Goal: Task Accomplishment & Management: Complete application form

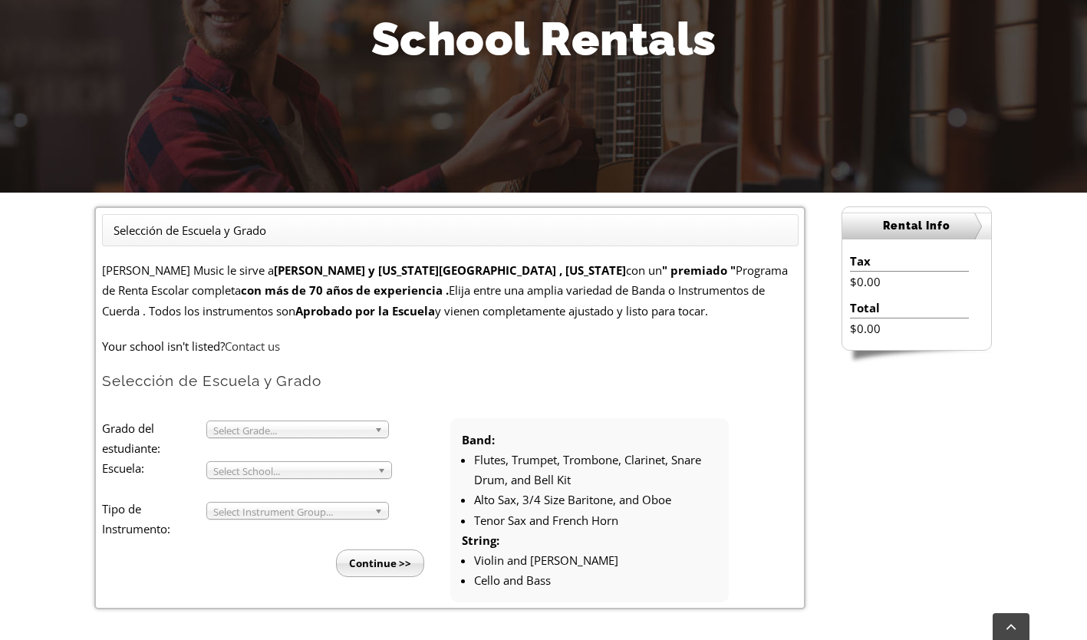
scroll to position [224, 0]
click at [473, 342] on p "Your school isn't listed? Contact us" at bounding box center [450, 345] width 697 height 20
click at [289, 274] on strong "[PERSON_NAME] y [US_STATE][GEOGRAPHIC_DATA] , [US_STATE]" at bounding box center [450, 269] width 352 height 15
drag, startPoint x: 139, startPoint y: 273, endPoint x: 318, endPoint y: 268, distance: 178.8
click at [318, 268] on p "[PERSON_NAME] Music le sirve a [GEOGRAPHIC_DATA] y [US_STATE][GEOGRAPHIC_DATA] …" at bounding box center [450, 289] width 697 height 61
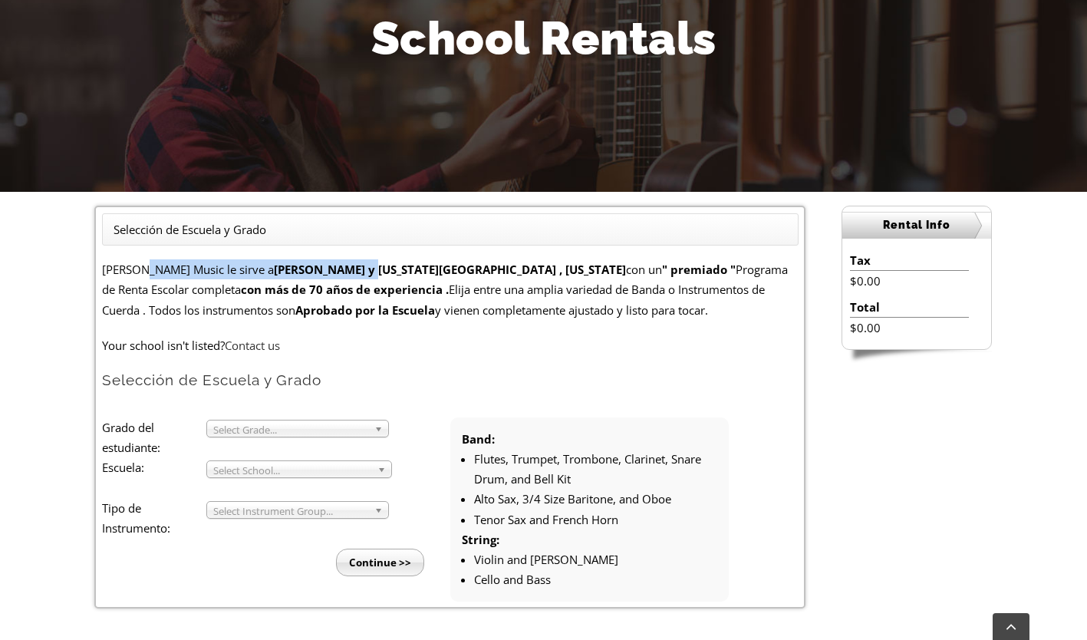
click at [318, 268] on strong "[PERSON_NAME] y [US_STATE][GEOGRAPHIC_DATA] , [US_STATE]" at bounding box center [450, 269] width 352 height 15
click at [164, 272] on p "[PERSON_NAME] Music le sirve a [GEOGRAPHIC_DATA] y [US_STATE][GEOGRAPHIC_DATA] …" at bounding box center [450, 289] width 697 height 61
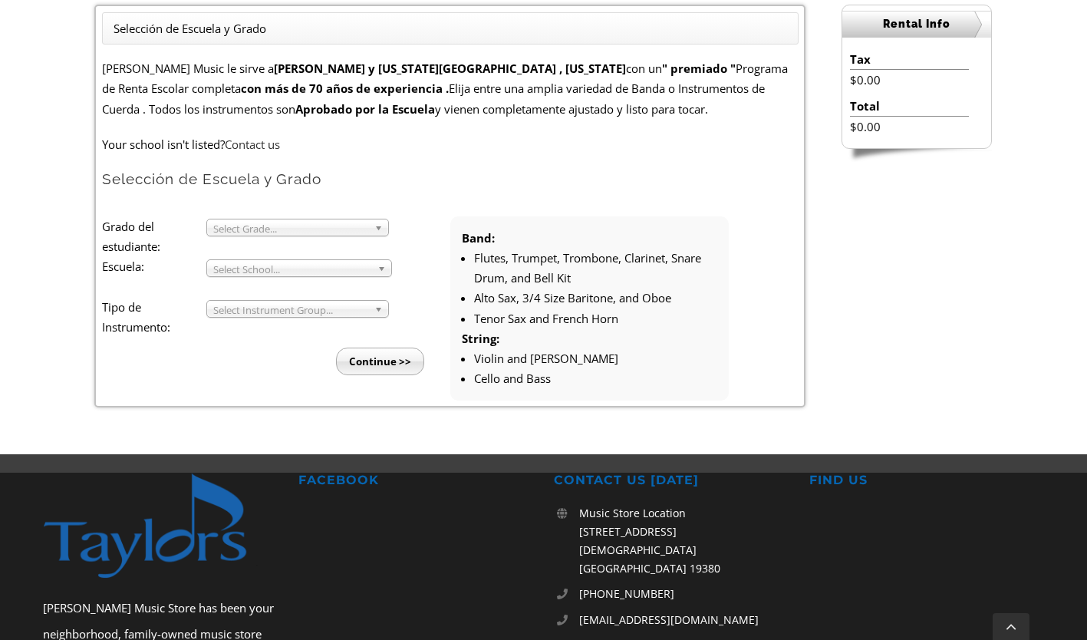
scroll to position [424, 0]
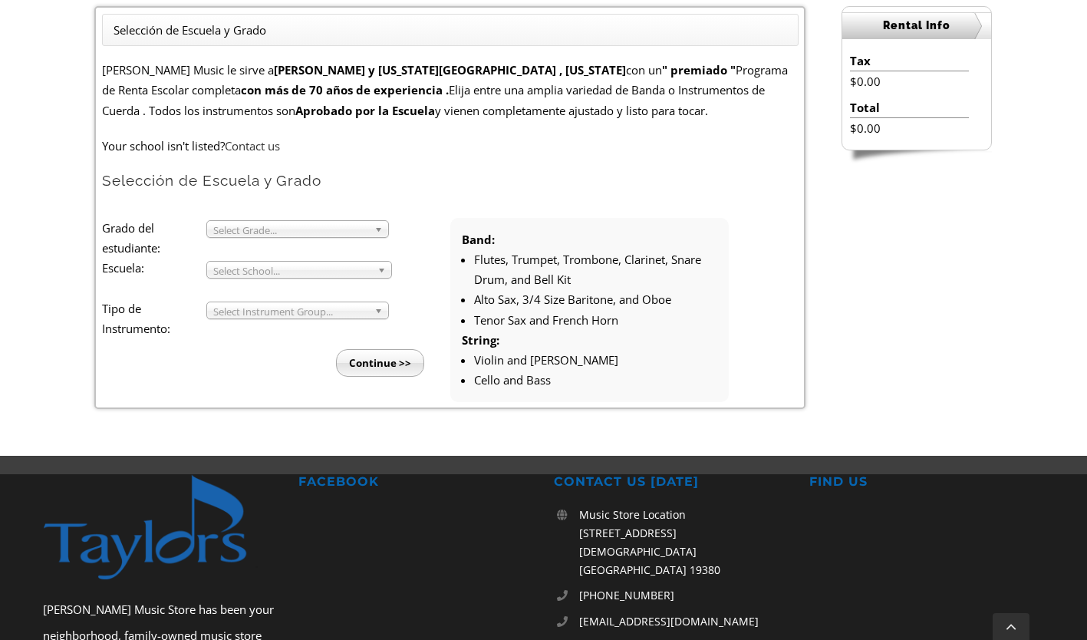
click at [292, 226] on span "Select Grade..." at bounding box center [290, 230] width 155 height 18
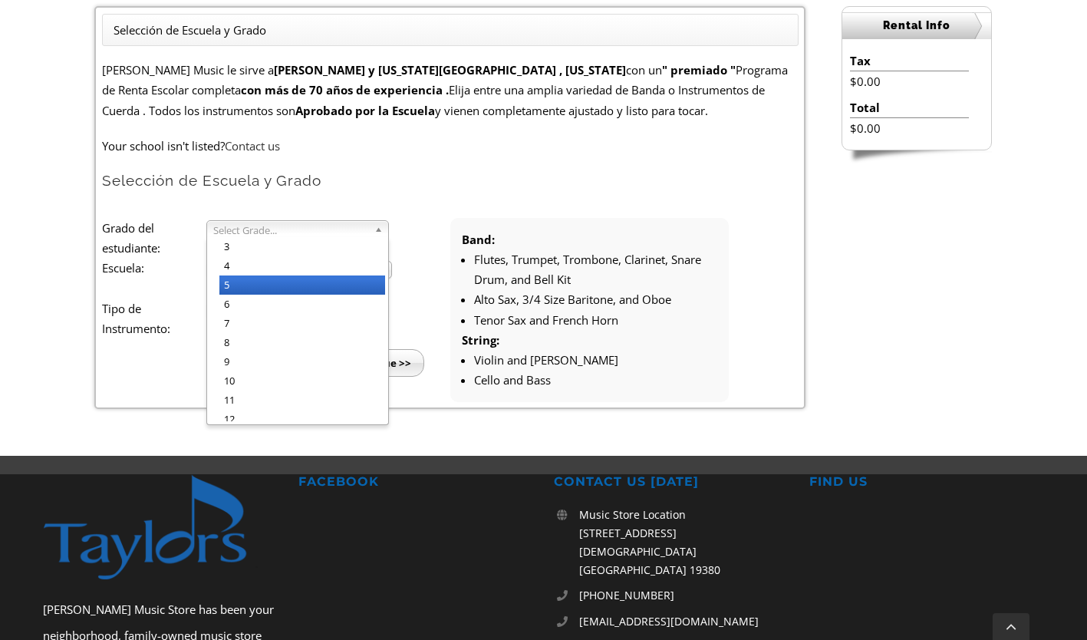
click at [266, 292] on li "5" at bounding box center [302, 284] width 166 height 19
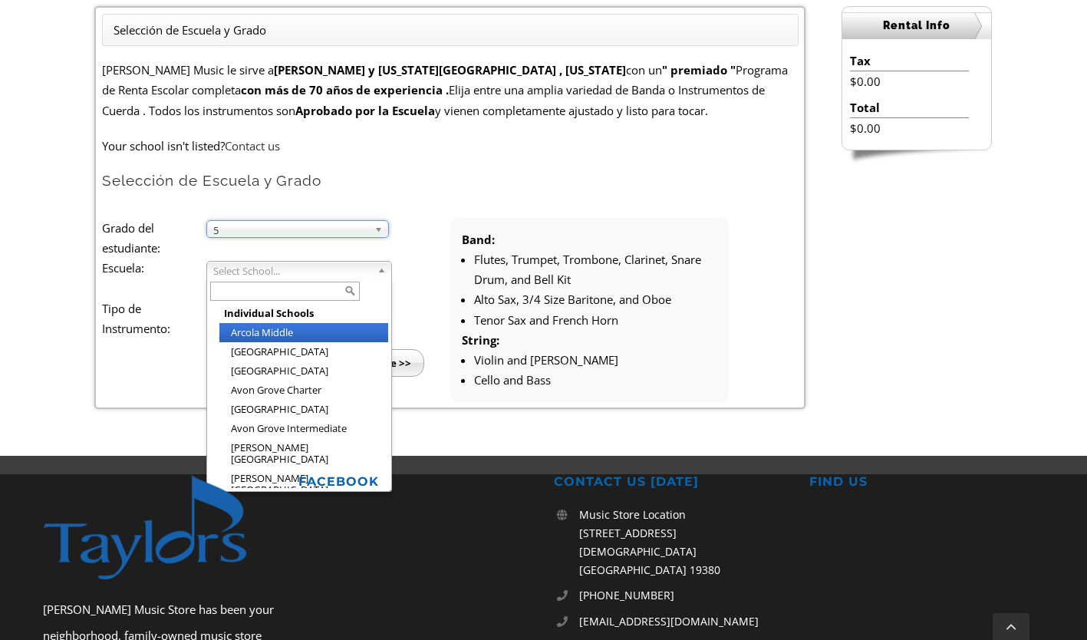
click at [239, 277] on span "Select School..." at bounding box center [292, 271] width 158 height 18
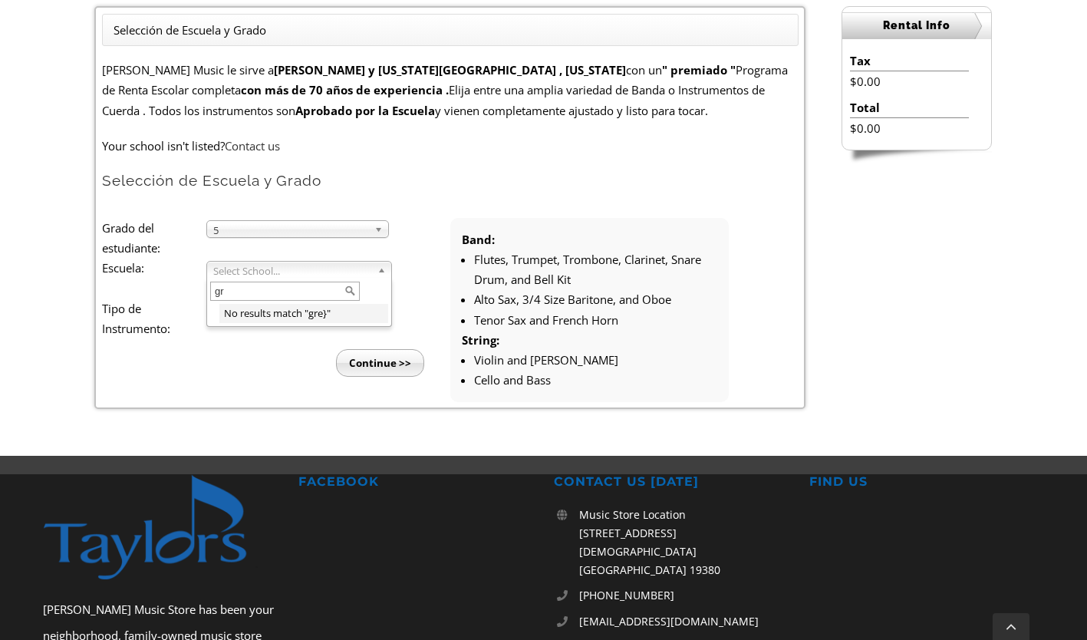
type input "g"
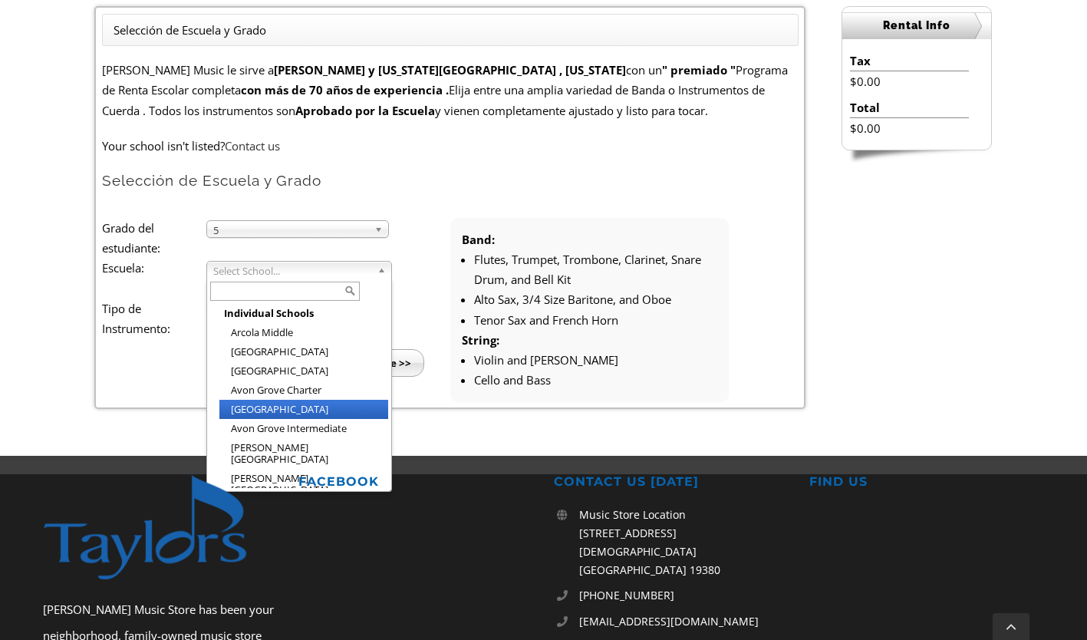
type input "5"
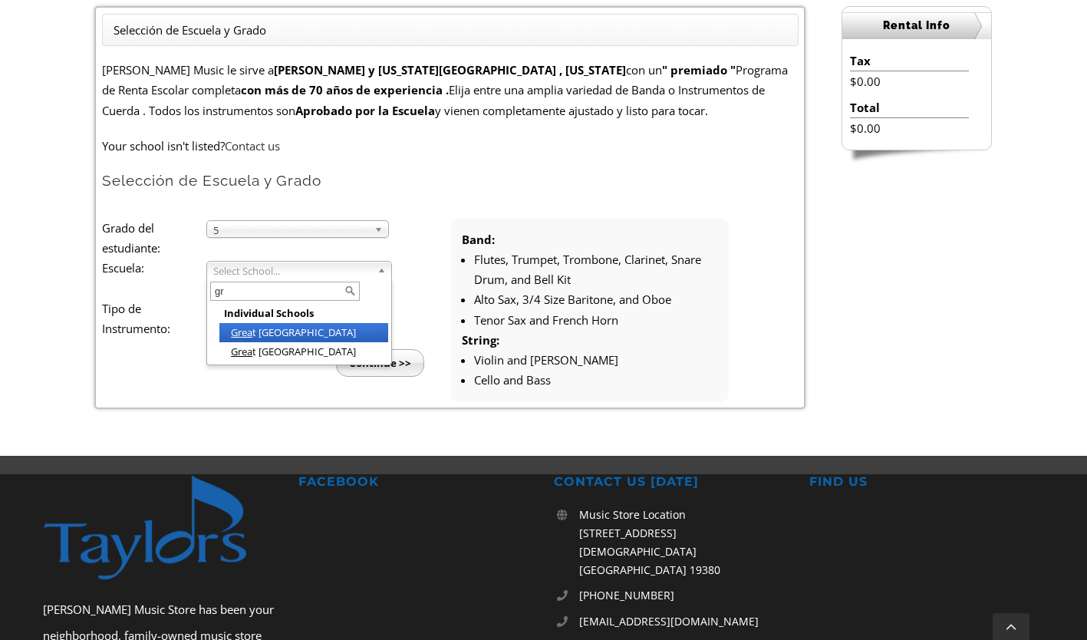
type input "g"
type input "s"
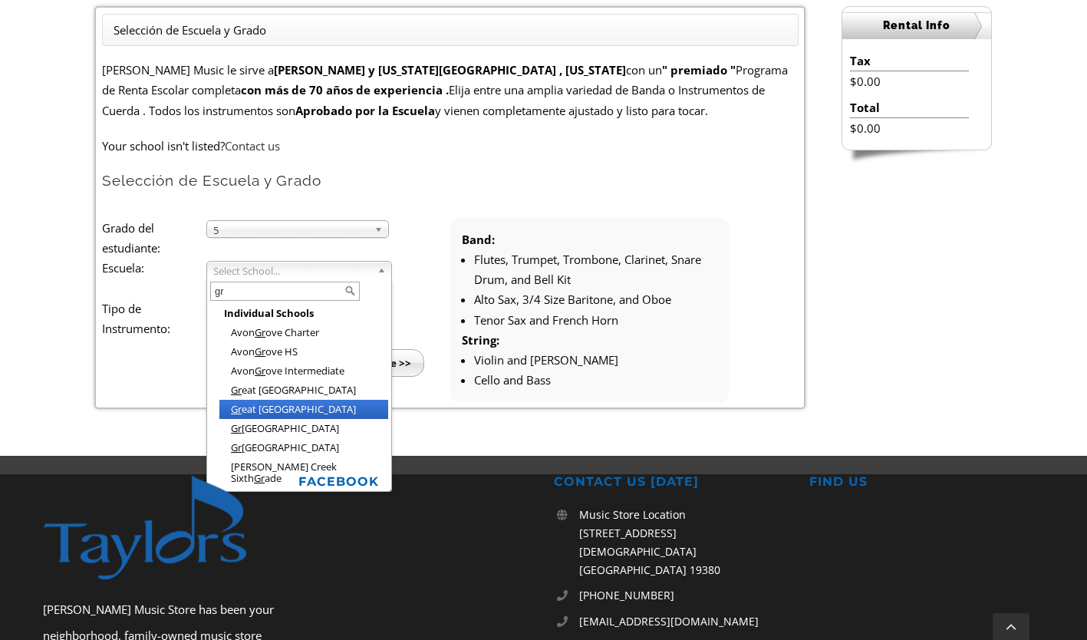
type input "g"
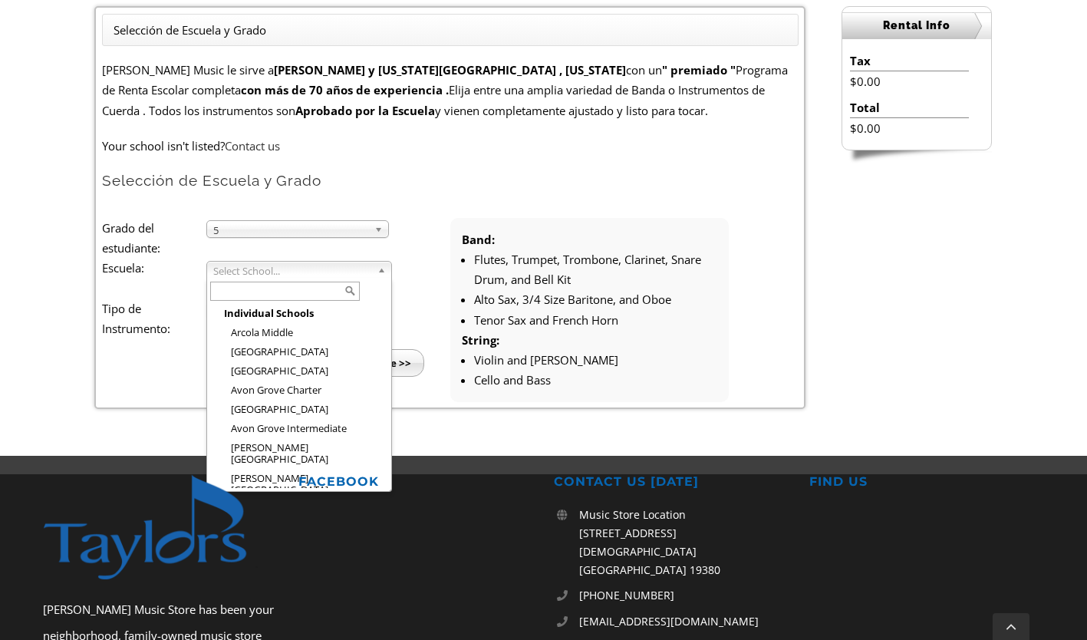
click at [535, 156] on p "Your school isn't listed? Contact us" at bounding box center [450, 146] width 697 height 20
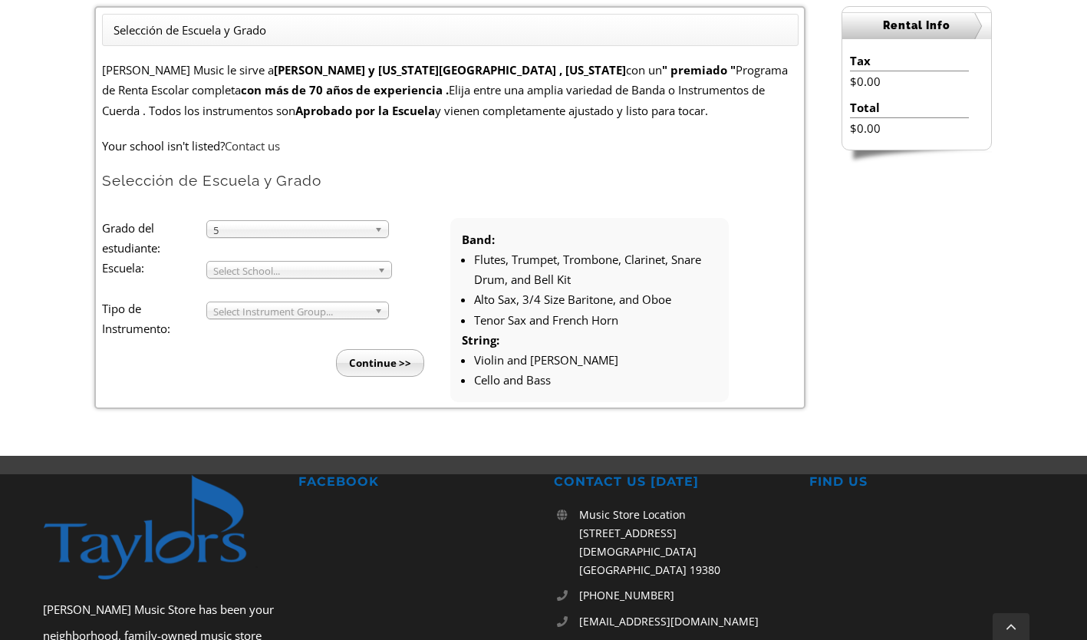
click at [310, 311] on span "Select Instrument Group..." at bounding box center [290, 311] width 155 height 18
click at [282, 346] on li "Strings" at bounding box center [302, 347] width 166 height 19
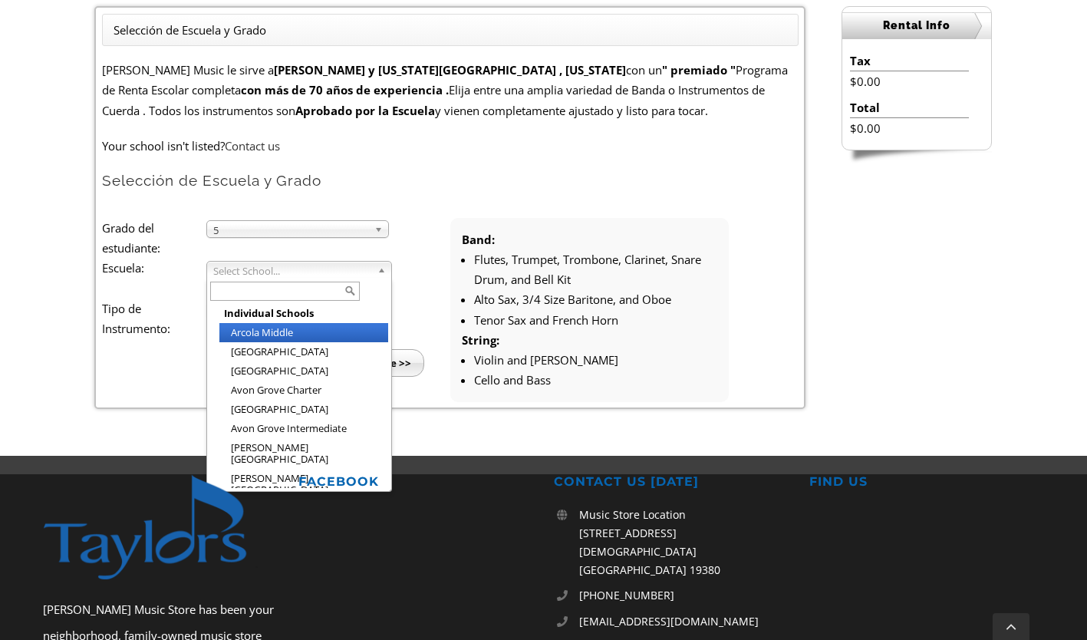
click at [275, 269] on span "Select School..." at bounding box center [292, 271] width 158 height 18
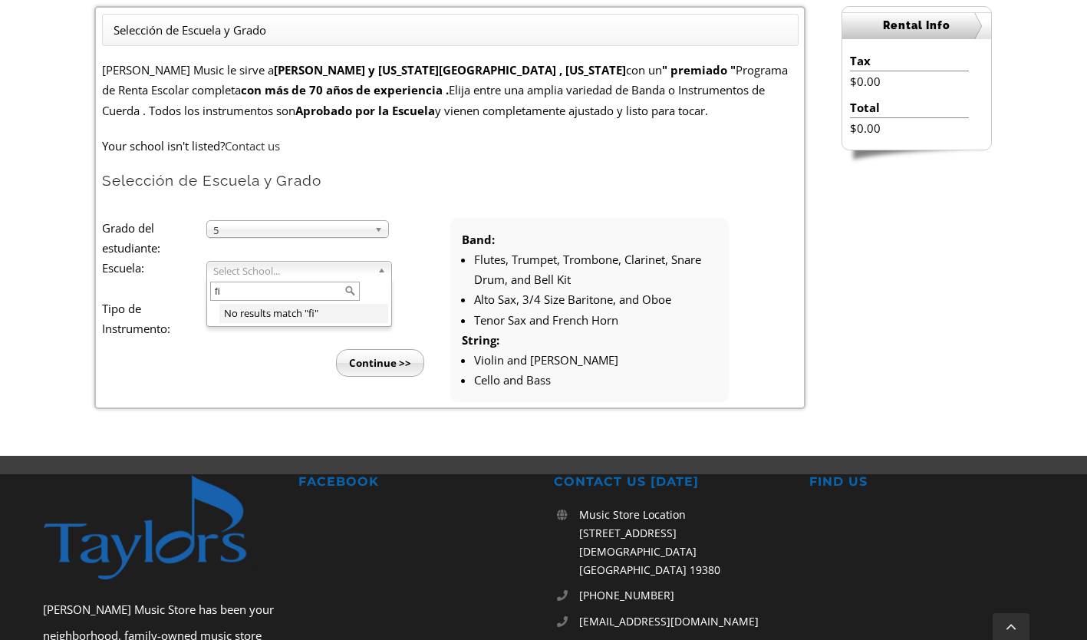
type input "f"
type input "5"
type input "f"
type input "s"
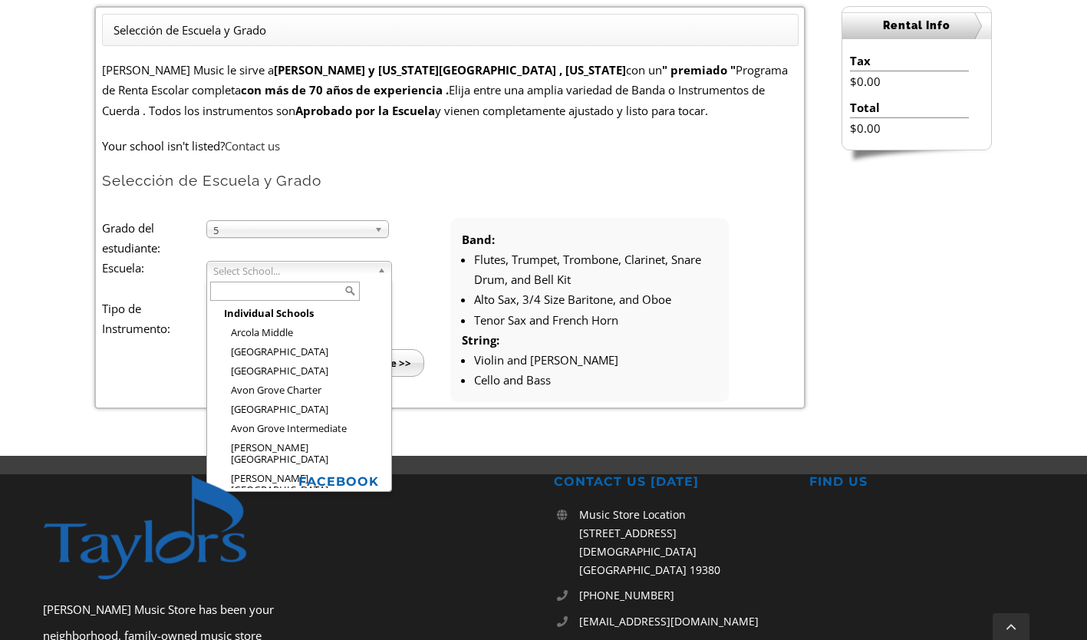
click at [250, 145] on link "Contact us" at bounding box center [252, 145] width 55 height 15
